Goal: Task Accomplishment & Management: Use online tool/utility

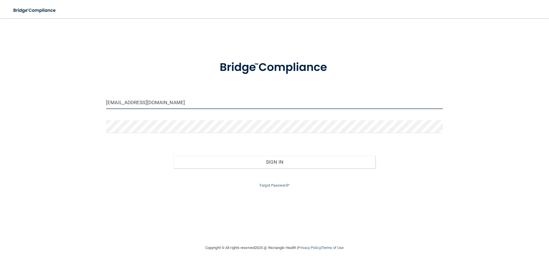
drag, startPoint x: 139, startPoint y: 103, endPoint x: 58, endPoint y: 97, distance: 81.4
click at [58, 97] on div "lrochs@ptd.net Invalid email/password. You don't have permission to access that…" at bounding box center [274, 131] width 526 height 214
type input "jmliberto@gmail.com"
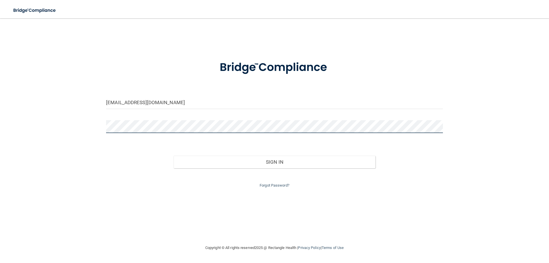
click at [174, 156] on button "Sign In" at bounding box center [275, 162] width 202 height 13
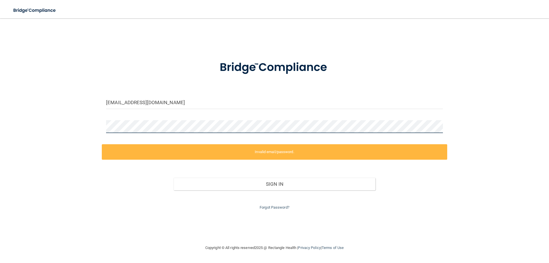
click at [71, 129] on div "jmliberto@gmail.com Invalid email/password. You don't have permission to access…" at bounding box center [274, 131] width 526 height 214
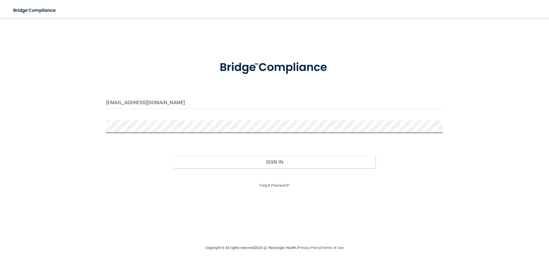
click at [174, 156] on button "Sign In" at bounding box center [275, 162] width 202 height 13
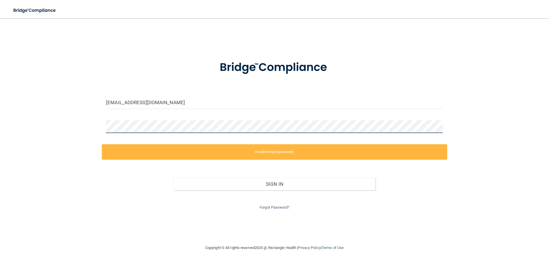
click at [61, 126] on div "jmliberto@gmail.com Invalid email/password. You don't have permission to access…" at bounding box center [274, 131] width 526 height 214
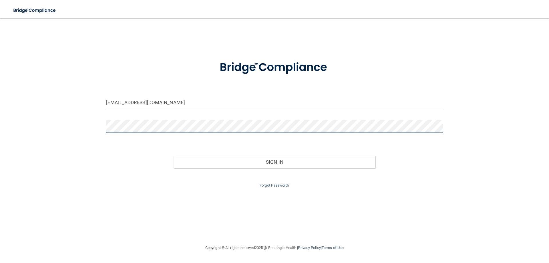
click at [174, 156] on button "Sign In" at bounding box center [275, 162] width 202 height 13
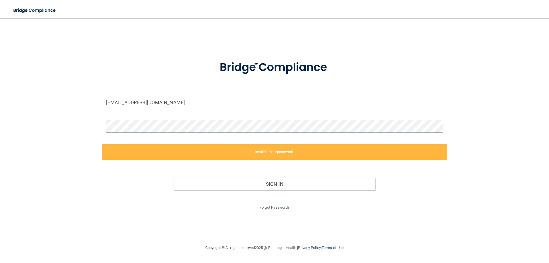
click at [74, 125] on div "jmliberto@gmail.com Invalid email/password. You don't have permission to access…" at bounding box center [274, 131] width 526 height 214
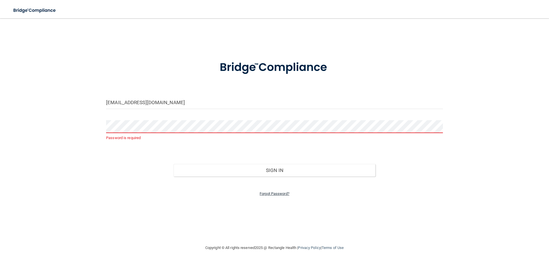
click at [265, 195] on link "Forgot Password?" at bounding box center [275, 193] width 30 height 4
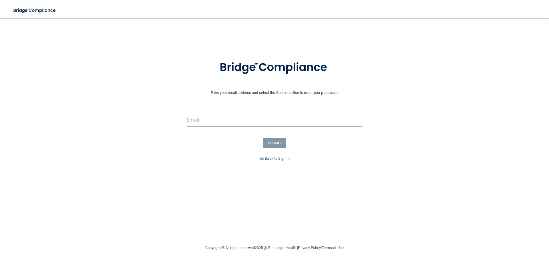
click at [210, 120] on input "email" at bounding box center [274, 120] width 175 height 13
type input "[EMAIL_ADDRESS][DOMAIN_NAME]"
click at [280, 144] on button "SUBMIT" at bounding box center [274, 143] width 23 height 11
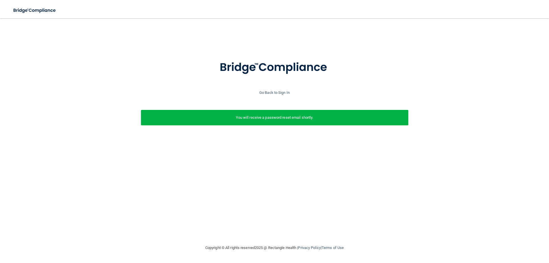
click at [294, 60] on img at bounding box center [274, 68] width 133 height 30
click at [274, 90] on link "Go Back to Sign In" at bounding box center [274, 92] width 30 height 4
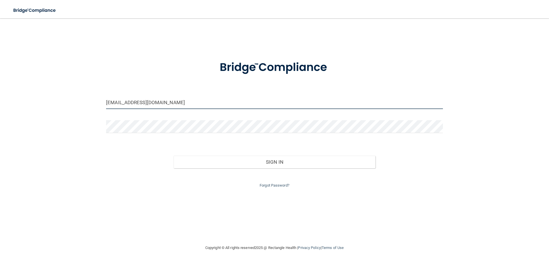
click at [228, 101] on input "lrochs@ptd.net" at bounding box center [274, 102] width 337 height 13
click at [227, 102] on input "lrochs@ptd.net" at bounding box center [274, 102] width 337 height 13
type input "[EMAIL_ADDRESS][DOMAIN_NAME]"
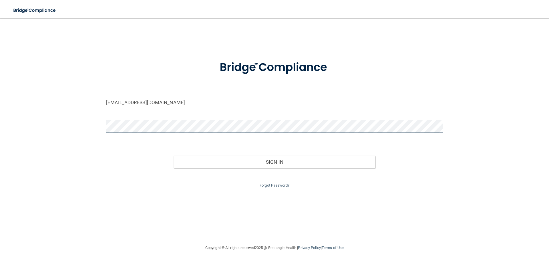
click at [174, 156] on button "Sign In" at bounding box center [275, 162] width 202 height 13
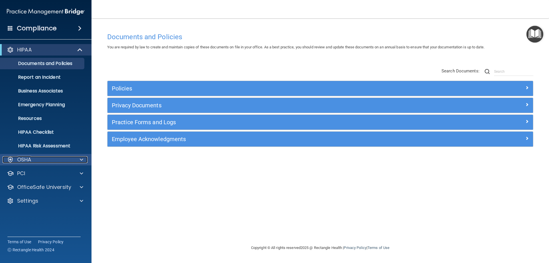
click at [63, 157] on div "OSHA" at bounding box center [38, 159] width 71 height 7
click at [63, 160] on div "OSHA" at bounding box center [38, 159] width 71 height 7
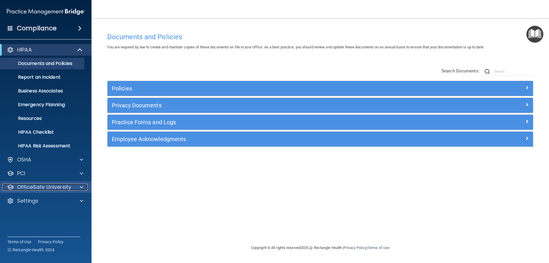
click at [78, 189] on div at bounding box center [80, 187] width 14 height 7
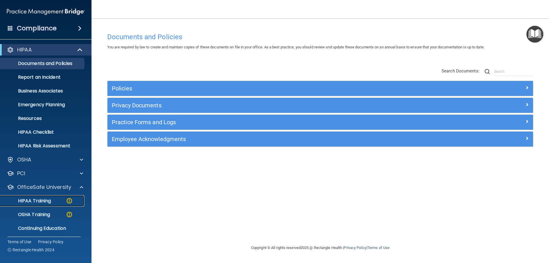
click at [60, 202] on div "HIPAA Training" at bounding box center [43, 201] width 78 height 6
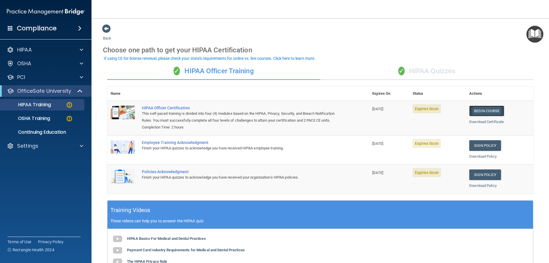
click at [487, 111] on link "Begin Course" at bounding box center [486, 111] width 35 height 11
click at [40, 46] on div "HIPAA" at bounding box center [38, 49] width 71 height 7
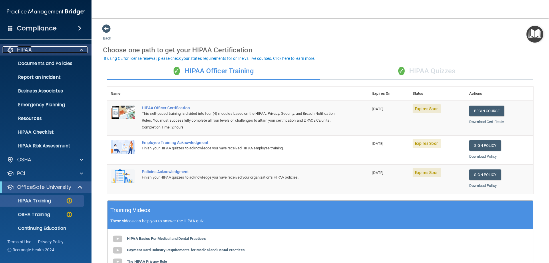
click at [81, 49] on span at bounding box center [81, 49] width 3 height 7
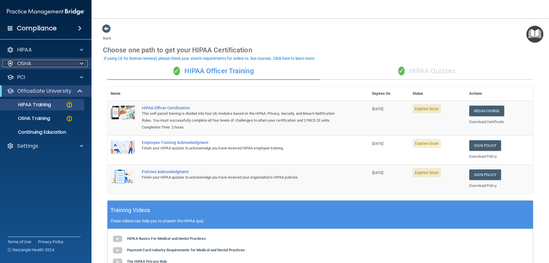
click at [80, 66] on span at bounding box center [81, 63] width 3 height 7
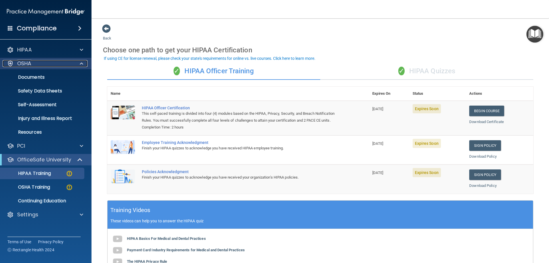
click at [80, 66] on span at bounding box center [81, 63] width 3 height 7
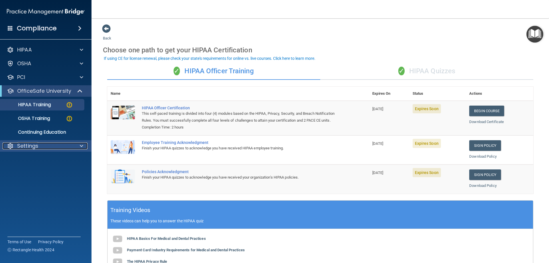
click at [79, 146] on div at bounding box center [80, 145] width 14 height 7
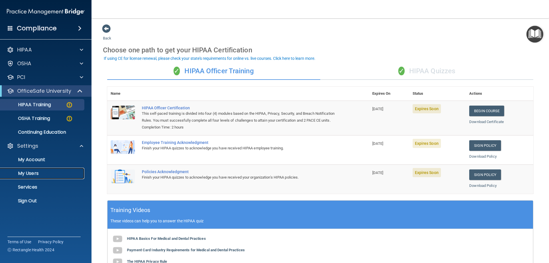
click at [48, 174] on p "My Users" at bounding box center [43, 173] width 78 height 6
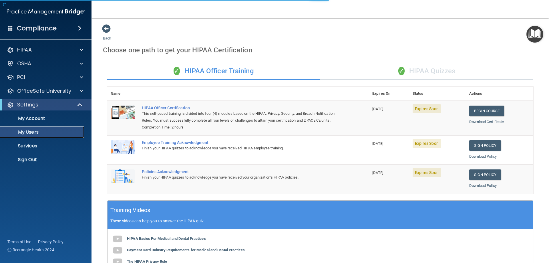
select select "20"
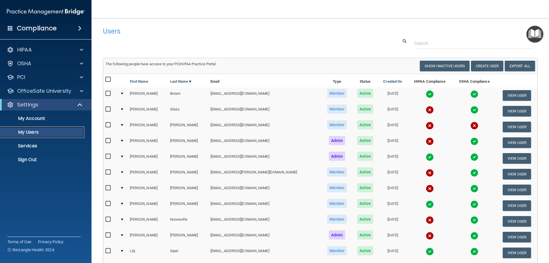
scroll to position [29, 0]
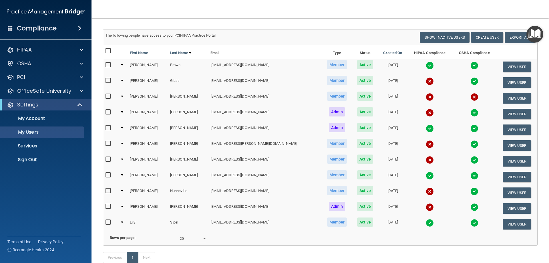
drag, startPoint x: 411, startPoint y: 192, endPoint x: 405, endPoint y: 190, distance: 6.3
click at [407, 190] on td at bounding box center [429, 193] width 45 height 16
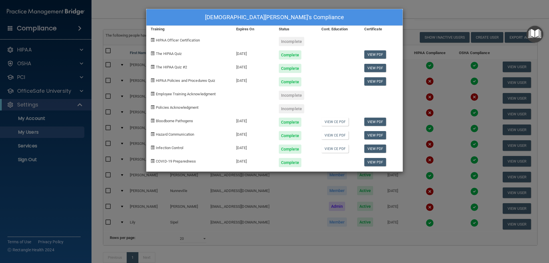
click at [443, 11] on div "Kristen Nunneville's Compliance Training Expires On Status Cont. Education Cert…" at bounding box center [274, 131] width 549 height 263
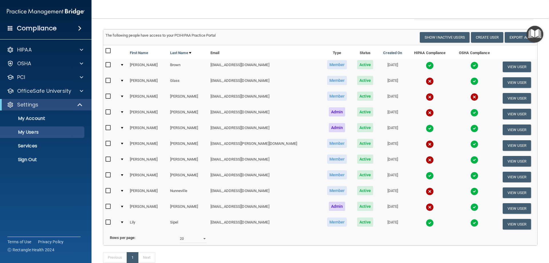
drag, startPoint x: 434, startPoint y: 224, endPoint x: 405, endPoint y: 16, distance: 210.3
click at [405, 16] on nav "Toggle navigation Julianne Liberto jmliberto21@gmail.com Manage My Enterprise S…" at bounding box center [319, 9] width 457 height 18
drag, startPoint x: 415, startPoint y: 192, endPoint x: 389, endPoint y: 192, distance: 25.7
click at [407, 192] on td at bounding box center [429, 193] width 45 height 16
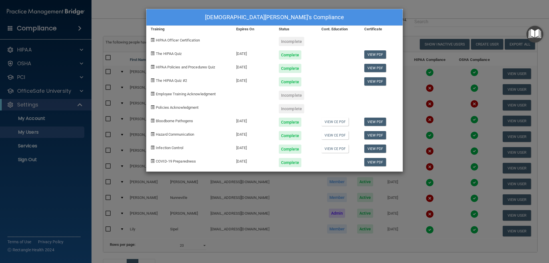
click at [434, 9] on div "Kristen Nunneville's Compliance Training Expires On Status Cont. Education Cert…" at bounding box center [274, 131] width 549 height 263
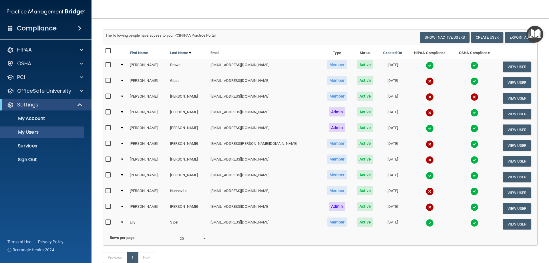
click at [470, 190] on img at bounding box center [474, 191] width 8 height 8
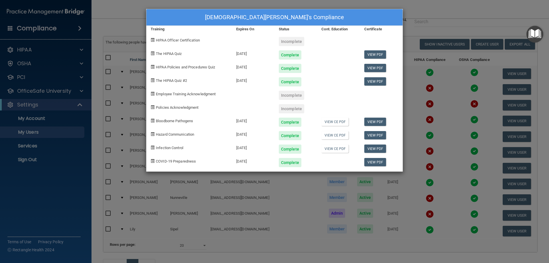
click at [424, 15] on div "Kristen Nunneville's Compliance Training Expires On Status Cont. Education Cert…" at bounding box center [274, 131] width 549 height 263
